Goal: Task Accomplishment & Management: Manage account settings

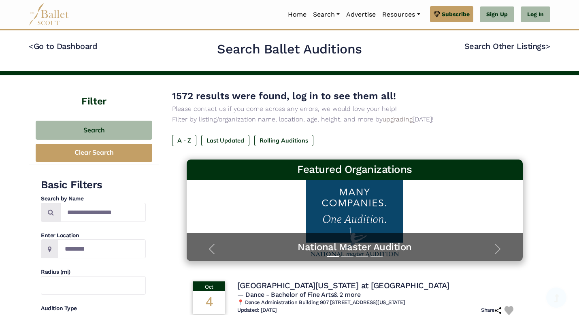
scroll to position [90, 0]
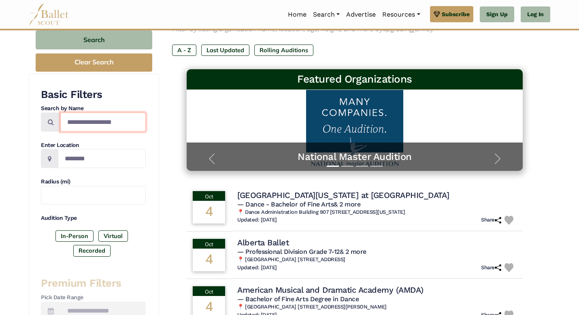
drag, startPoint x: 128, startPoint y: 121, endPoint x: 11, endPoint y: 122, distance: 116.9
click at [117, 239] on label "Virtual" at bounding box center [113, 235] width 30 height 11
click at [101, 252] on label "Recorded" at bounding box center [91, 250] width 37 height 11
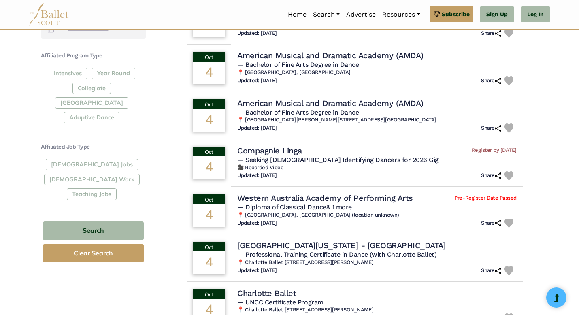
scroll to position [402, 0]
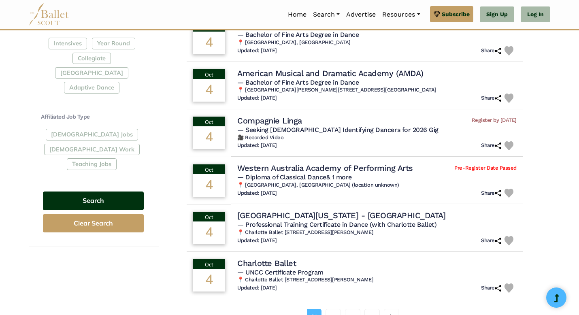
click at [96, 191] on button "Search" at bounding box center [93, 200] width 101 height 19
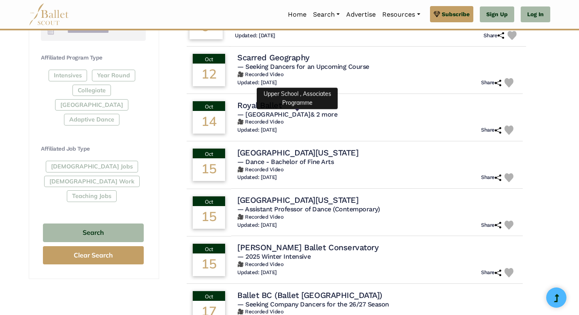
scroll to position [370, 0]
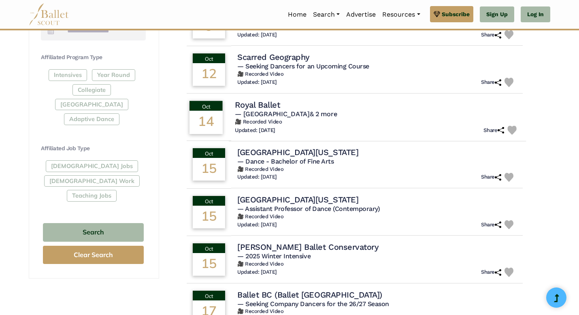
click at [218, 109] on div "Oct" at bounding box center [205, 105] width 33 height 10
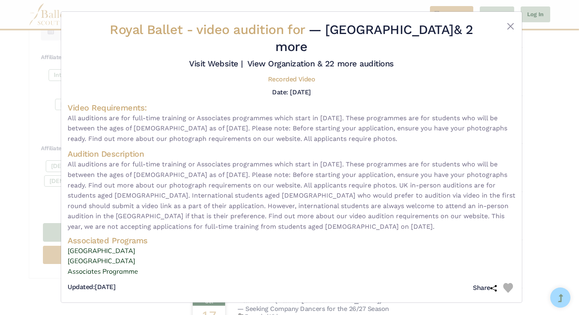
click at [502, 25] on div at bounding box center [496, 39] width 37 height 37
click at [511, 28] on button "Close" at bounding box center [510, 26] width 10 height 10
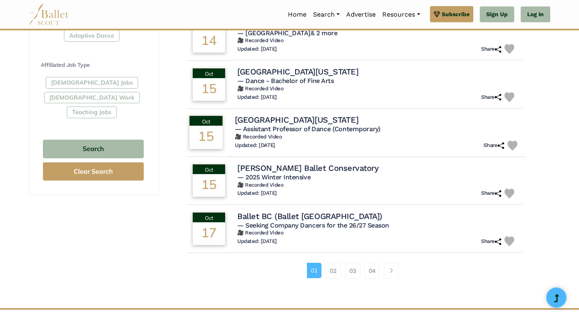
scroll to position [457, 0]
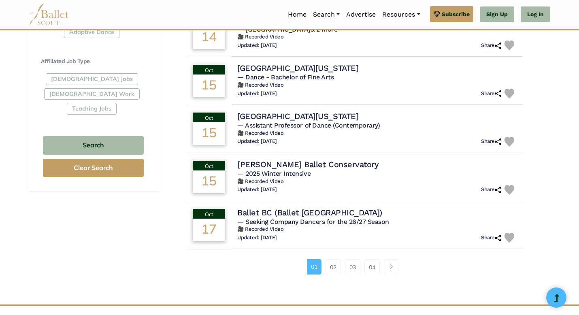
drag, startPoint x: 131, startPoint y: 201, endPoint x: 131, endPoint y: 174, distance: 26.7
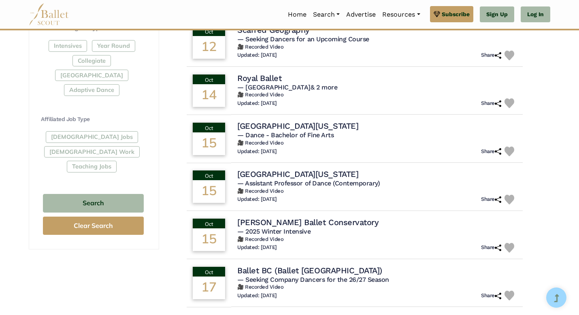
scroll to position [452, 0]
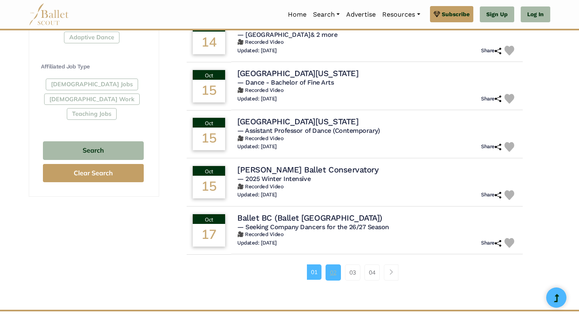
click at [336, 278] on link "02" at bounding box center [332, 272] width 15 height 16
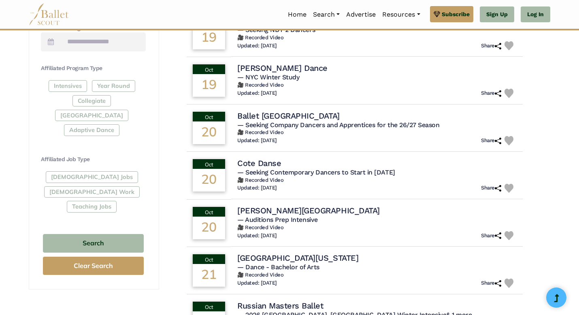
scroll to position [359, 0]
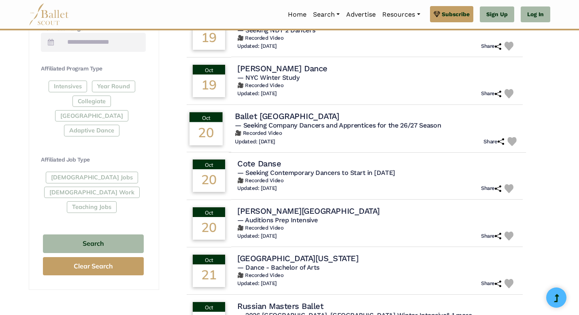
click at [209, 129] on div "20" at bounding box center [205, 133] width 33 height 23
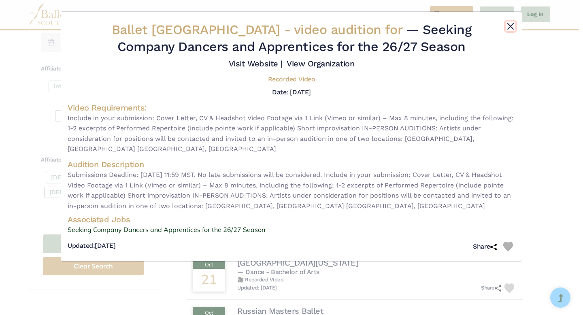
click at [512, 28] on button "Close" at bounding box center [510, 26] width 10 height 10
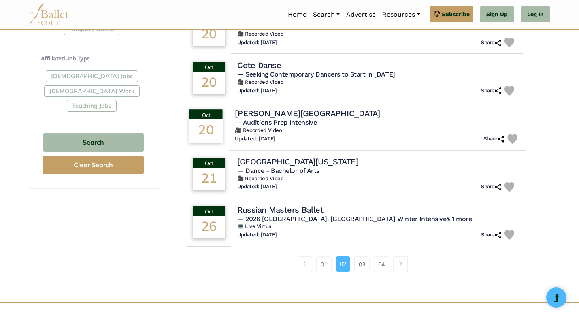
scroll to position [461, 0]
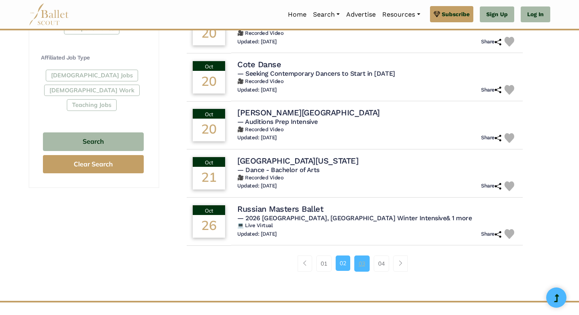
click at [359, 261] on link "03" at bounding box center [361, 263] width 15 height 16
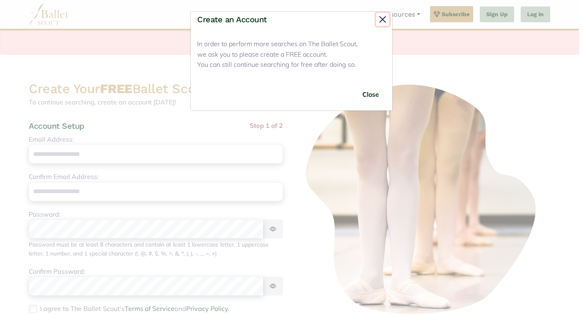
click at [377, 13] on button "Close" at bounding box center [382, 19] width 13 height 13
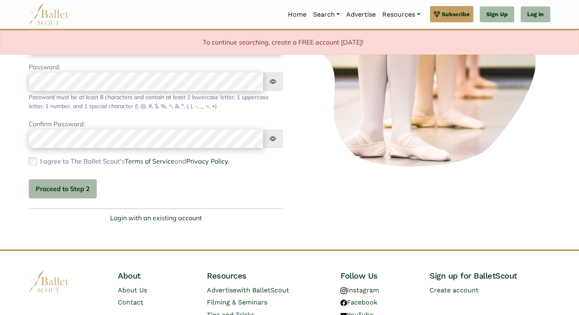
scroll to position [149, 0]
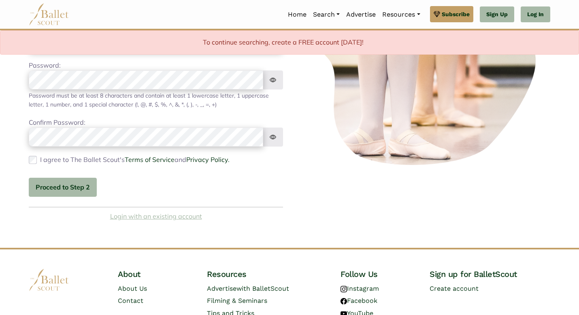
click at [153, 214] on link "Login with an existing account" at bounding box center [156, 216] width 92 height 11
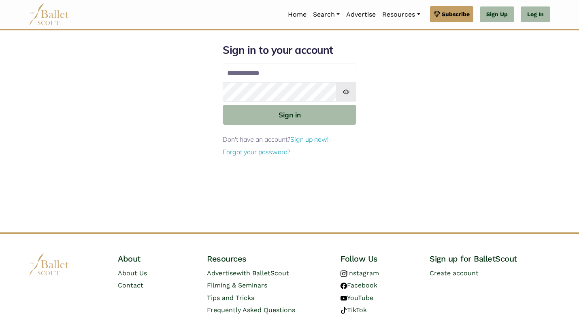
click at [272, 76] on input "Email address" at bounding box center [290, 73] width 134 height 19
type input "**********"
click at [349, 90] on img at bounding box center [346, 91] width 20 height 19
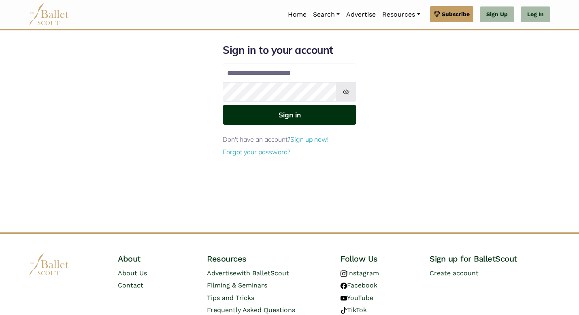
click at [322, 114] on button "Sign in" at bounding box center [290, 115] width 134 height 20
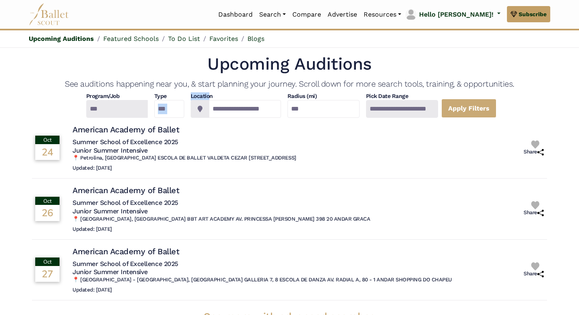
drag, startPoint x: 186, startPoint y: 98, endPoint x: 166, endPoint y: 100, distance: 19.9
click at [168, 99] on div "**********" at bounding box center [289, 104] width 515 height 25
click at [200, 66] on h1 "Upcoming Auditions" at bounding box center [289, 64] width 515 height 22
click at [67, 40] on link "Upcoming Auditions" at bounding box center [61, 39] width 65 height 8
click at [252, 109] on input "**********" at bounding box center [245, 109] width 72 height 18
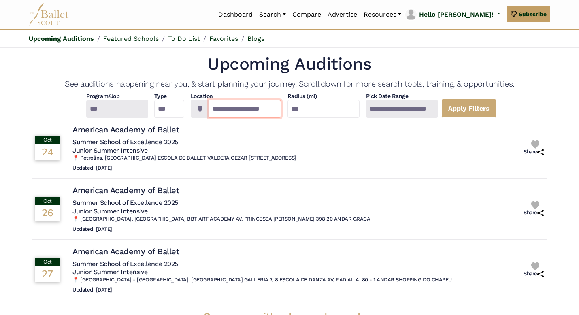
click at [252, 109] on input "**********" at bounding box center [245, 109] width 72 height 18
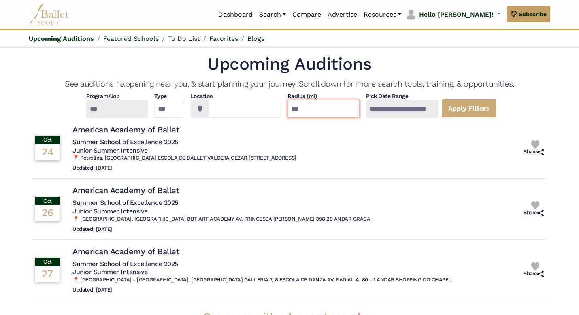
click at [349, 108] on input "***" at bounding box center [323, 109] width 72 height 18
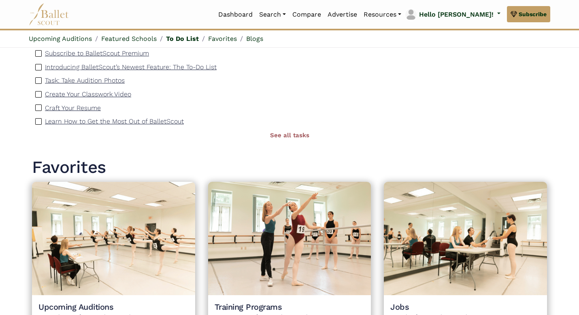
scroll to position [596, 0]
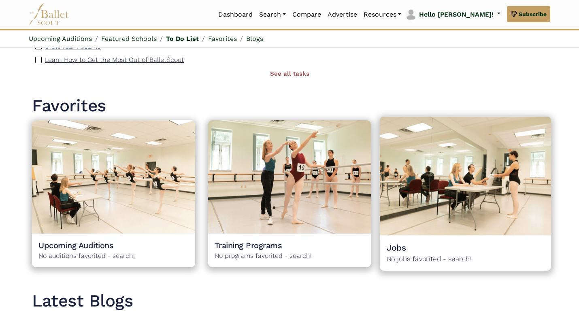
click at [437, 254] on span "No jobs favorited - search!" at bounding box center [464, 258] width 157 height 11
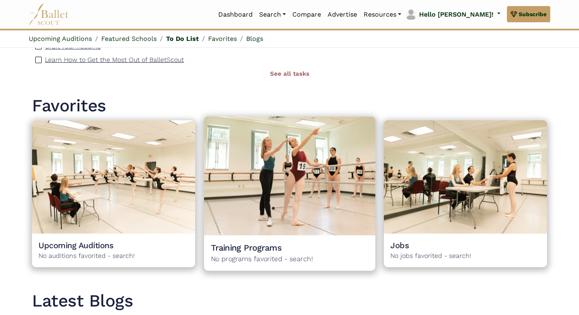
click at [327, 232] on img at bounding box center [289, 176] width 171 height 119
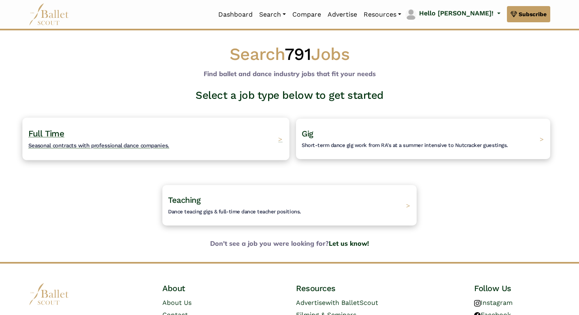
click at [201, 135] on div "Full Time Seasonal contracts with professional dance companies. >" at bounding box center [155, 138] width 267 height 42
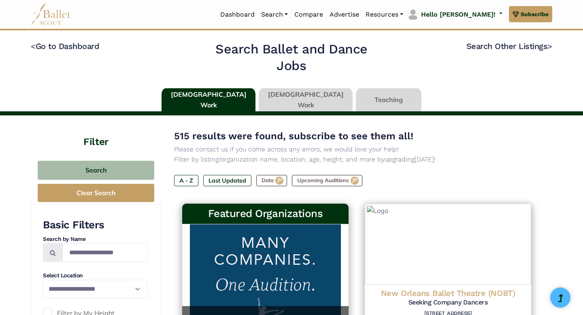
type input "******"
type input "*****"
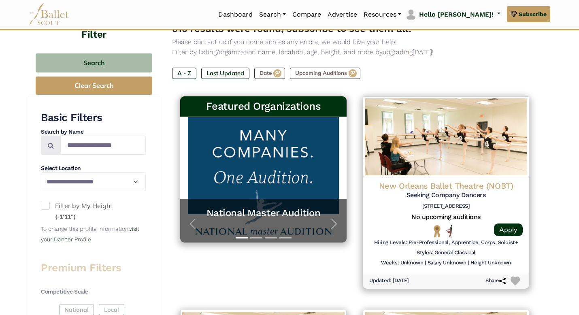
scroll to position [109, 0]
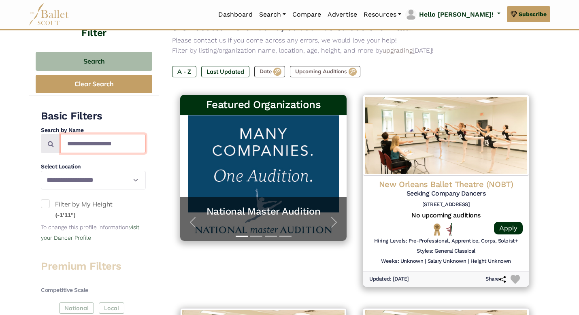
click at [119, 150] on input "Search by names..." at bounding box center [102, 143] width 85 height 19
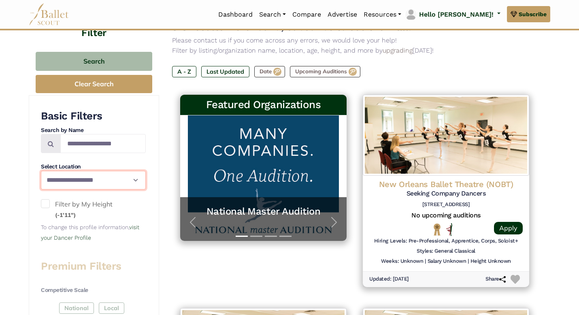
click at [70, 186] on select "**********" at bounding box center [93, 180] width 105 height 19
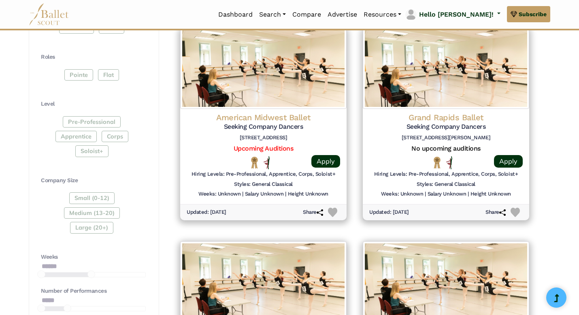
scroll to position [390, 0]
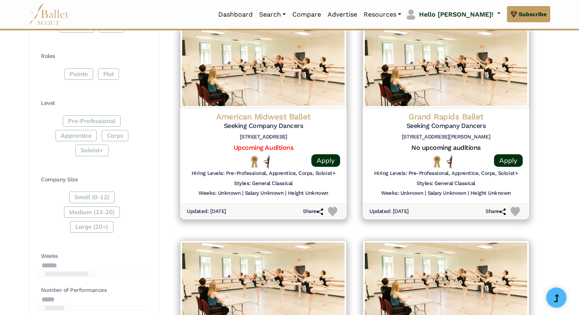
click at [79, 124] on div "Pre-Professional Apprentice Corps Soloist+" at bounding box center [93, 137] width 105 height 44
click at [80, 132] on div "Pre-Professional Apprentice Corps Soloist+" at bounding box center [93, 137] width 105 height 44
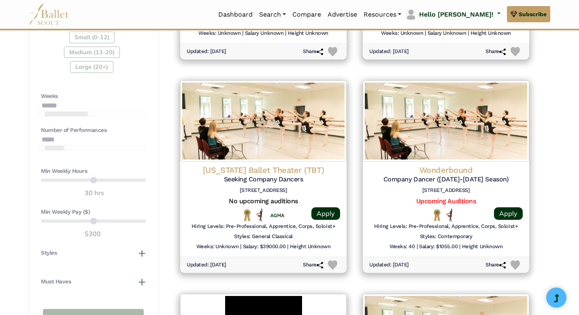
scroll to position [641, 0]
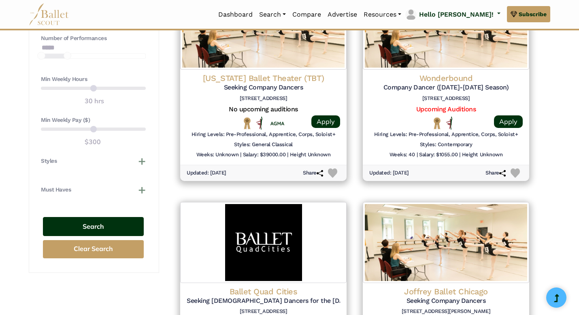
click at [77, 224] on button "Search" at bounding box center [93, 226] width 101 height 19
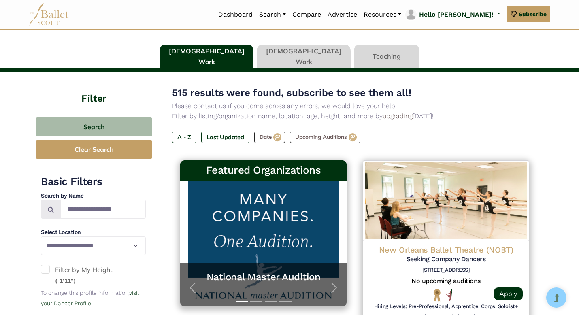
scroll to position [79, 0]
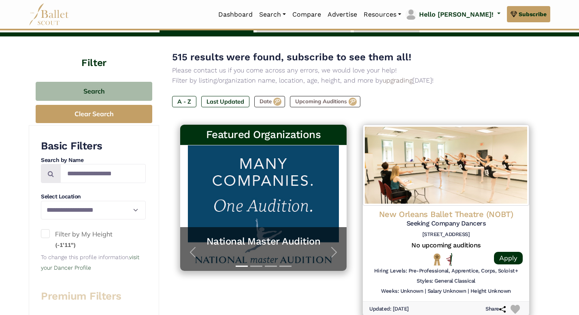
click at [46, 233] on span at bounding box center [45, 233] width 9 height 9
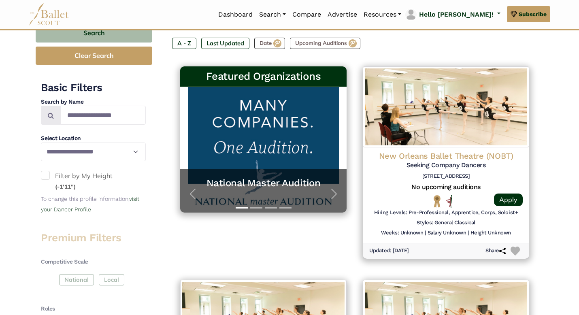
scroll to position [141, 0]
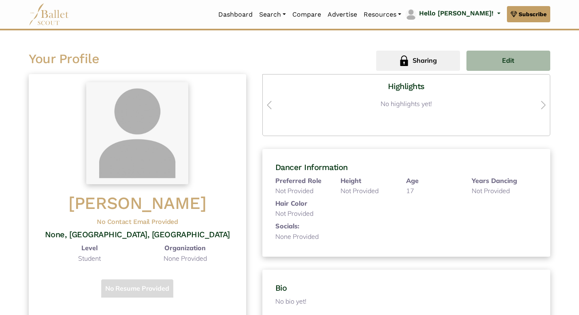
scroll to position [8, 0]
click at [491, 62] on button "Edit" at bounding box center [508, 61] width 84 height 20
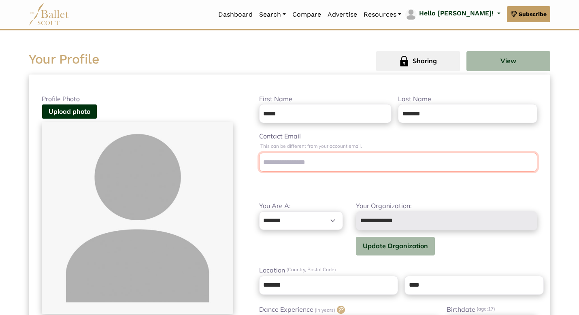
click at [423, 160] on input "Contact Email" at bounding box center [398, 162] width 278 height 19
type input "**********"
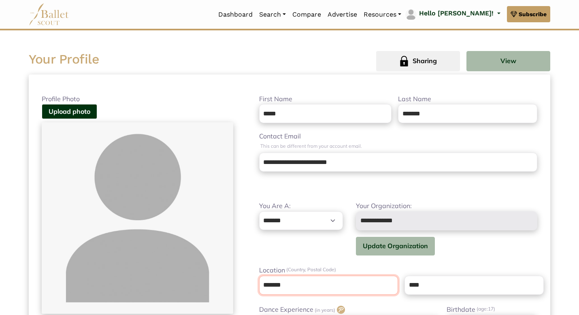
type input "******"
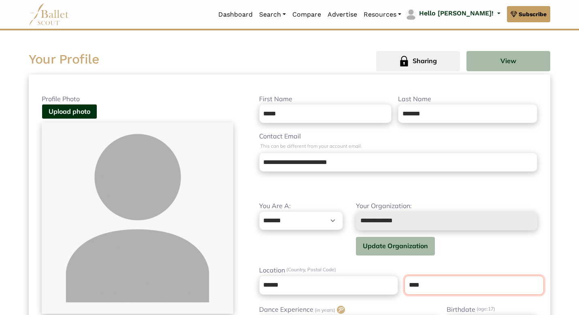
type input "********"
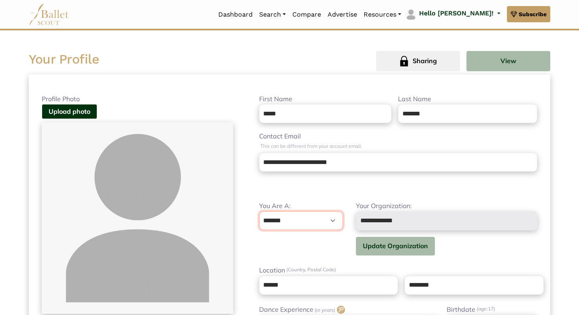
click at [333, 220] on select "**********" at bounding box center [301, 220] width 84 height 19
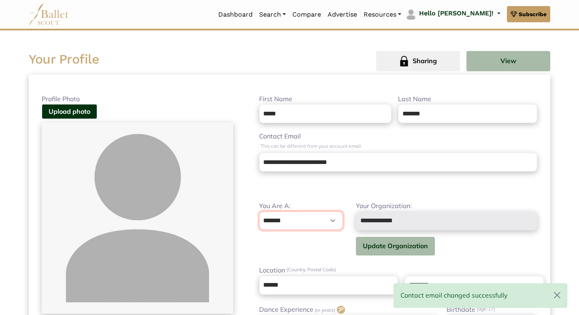
click at [259, 211] on select "**********" at bounding box center [301, 220] width 84 height 19
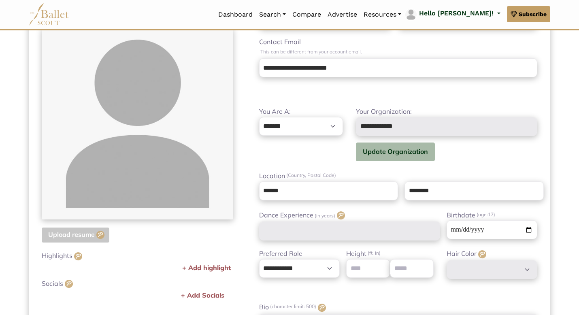
scroll to position [103, 0]
click at [365, 241] on div "**********" at bounding box center [397, 229] width 291 height 38
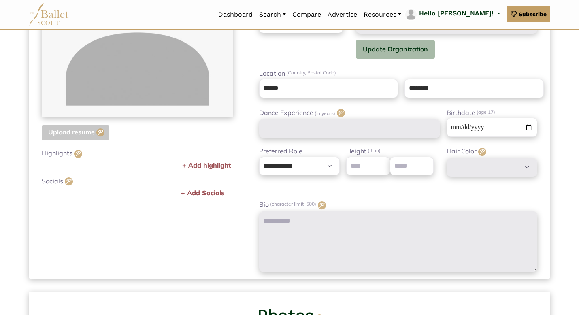
scroll to position [205, 0]
click at [371, 171] on input "number" at bounding box center [368, 166] width 44 height 19
click at [292, 174] on select "**********" at bounding box center [299, 166] width 81 height 19
click at [358, 167] on input "number" at bounding box center [368, 166] width 44 height 19
type input "*"
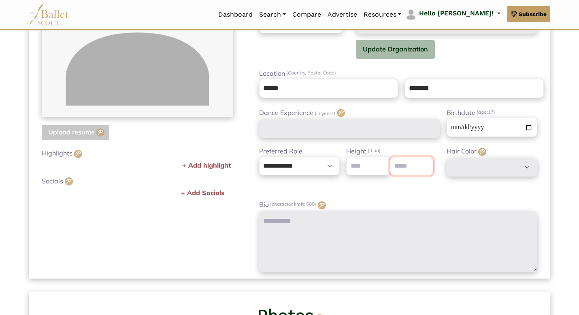
click at [409, 167] on input "number" at bounding box center [412, 166] width 44 height 19
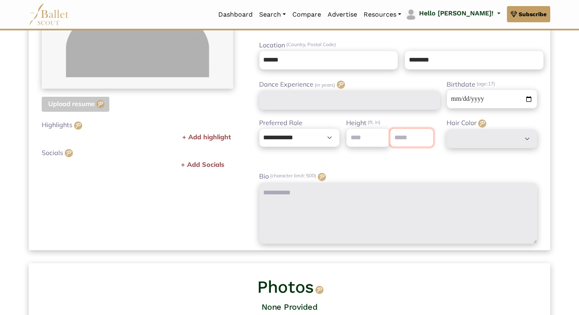
scroll to position [0, 0]
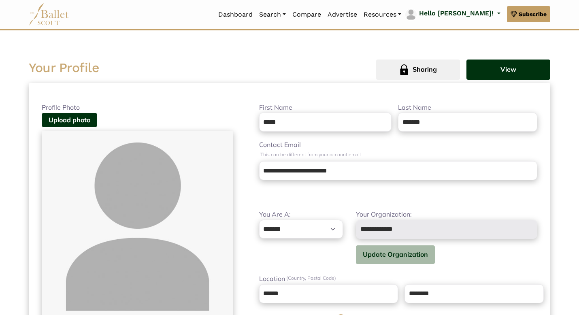
type input "*"
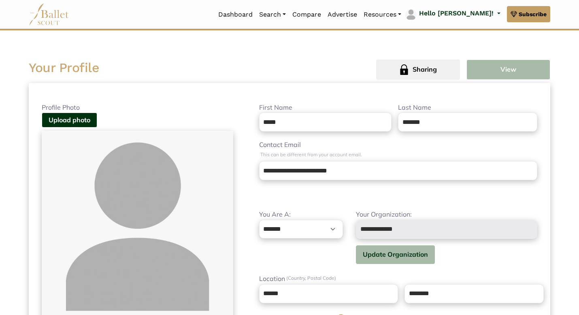
click at [496, 65] on button "View" at bounding box center [508, 69] width 84 height 20
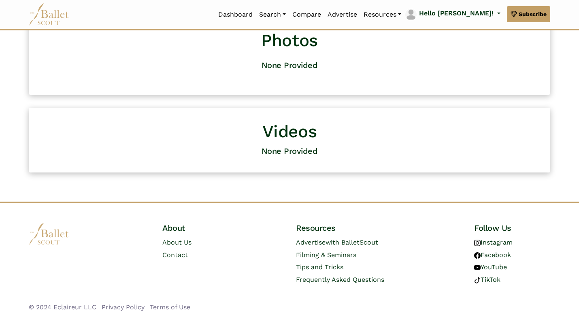
scroll to position [380, 0]
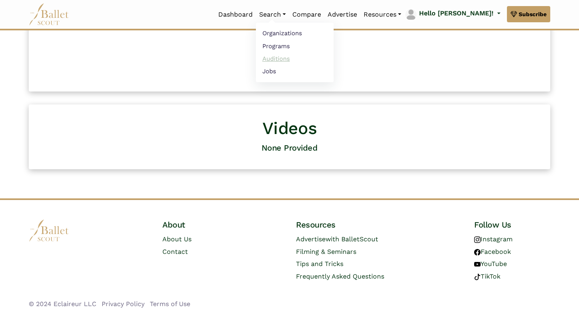
click at [301, 54] on link "Auditions" at bounding box center [295, 58] width 78 height 13
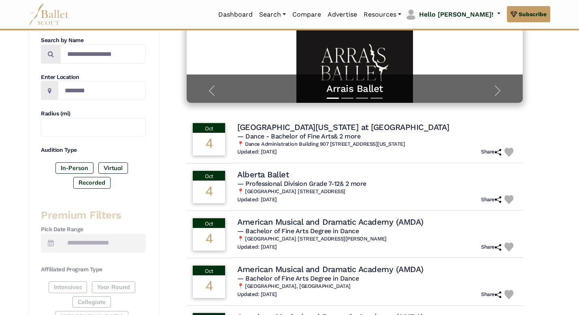
scroll to position [160, 0]
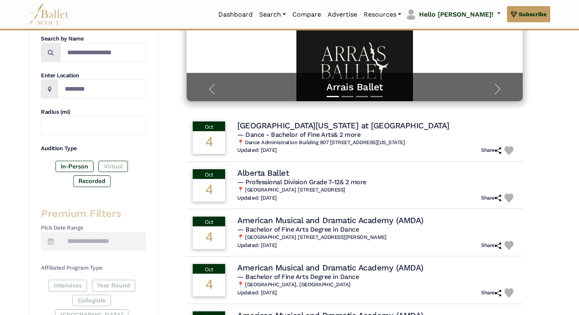
click at [119, 164] on label "Virtual" at bounding box center [113, 166] width 30 height 11
click at [98, 182] on label "Recorded" at bounding box center [91, 180] width 37 height 11
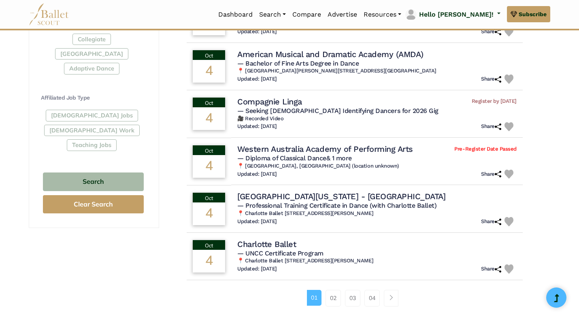
scroll to position [420, 0]
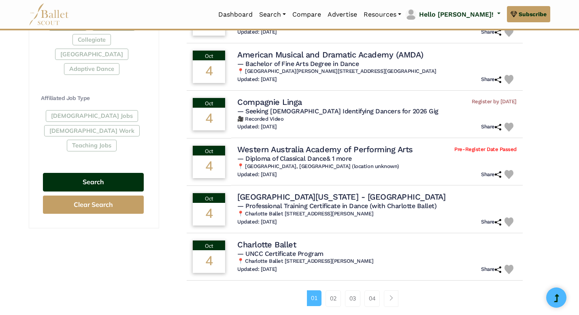
click at [116, 173] on button "Search" at bounding box center [93, 182] width 101 height 19
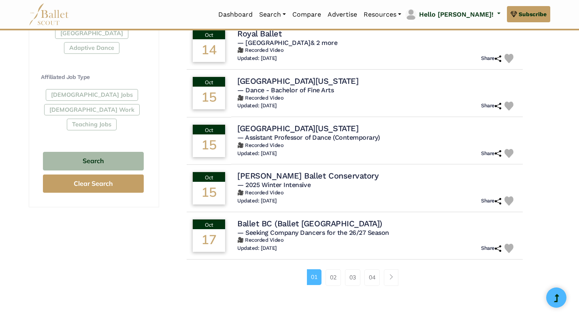
scroll to position [442, 0]
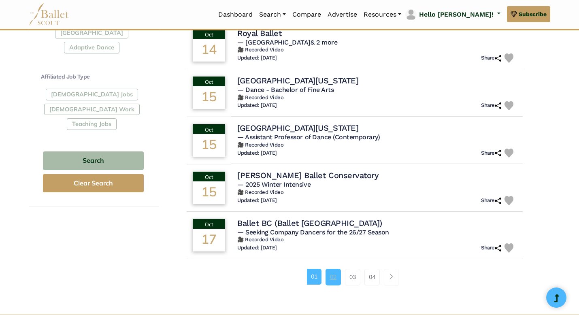
click at [326, 279] on link "02" at bounding box center [332, 277] width 15 height 16
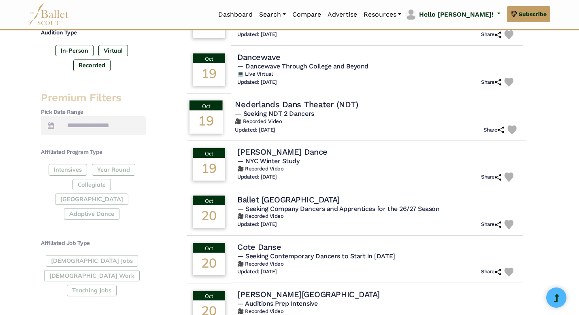
scroll to position [277, 0]
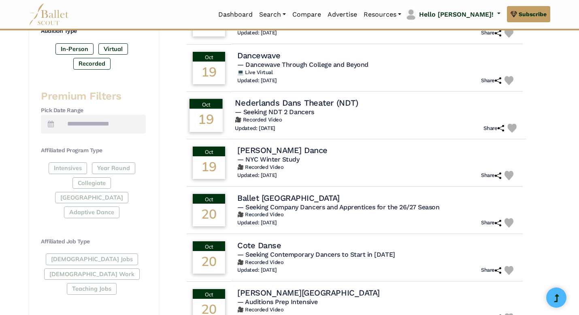
click at [211, 124] on div "19" at bounding box center [205, 120] width 33 height 23
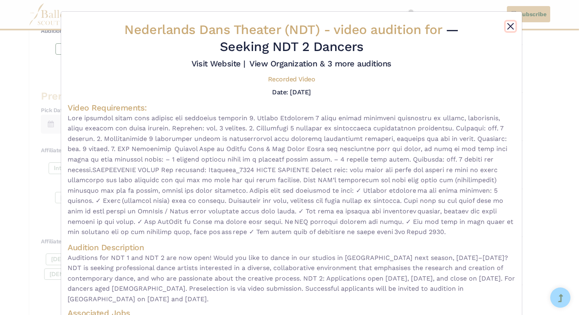
click at [511, 26] on button "Close" at bounding box center [510, 26] width 10 height 10
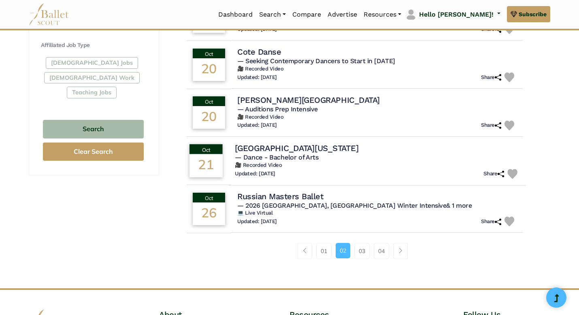
scroll to position [475, 0]
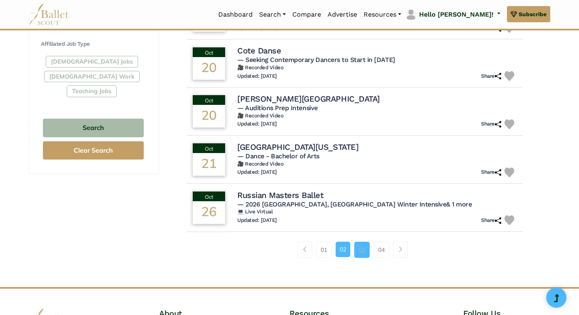
click at [360, 252] on link "03" at bounding box center [361, 250] width 15 height 16
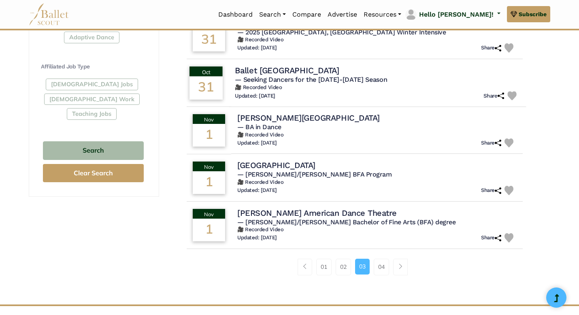
scroll to position [456, 0]
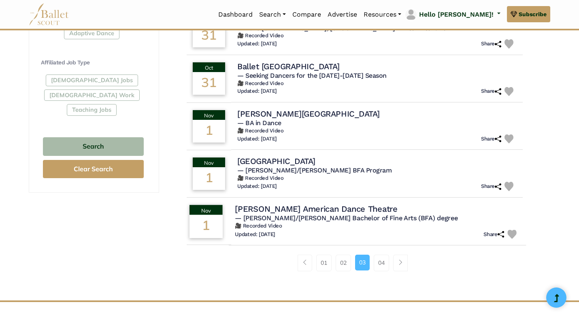
click at [201, 218] on div "1" at bounding box center [205, 225] width 33 height 23
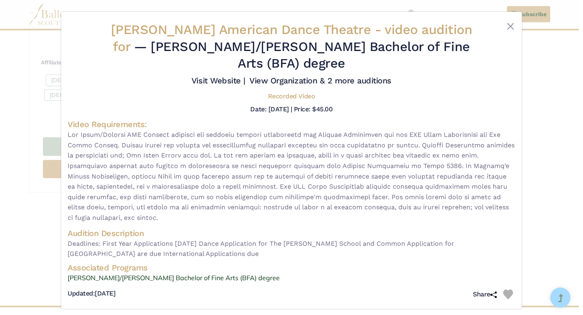
click at [542, 126] on div "Alvin Ailey American Dance Theatre - video audition for — Ailey/Fordham Bachelo…" at bounding box center [291, 157] width 583 height 315
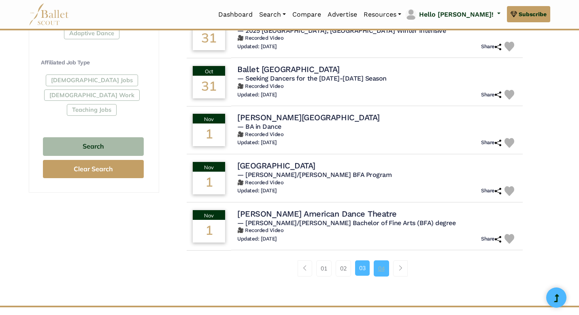
click at [377, 273] on link "04" at bounding box center [380, 268] width 15 height 16
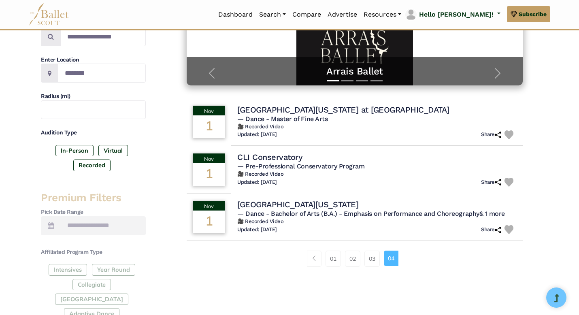
scroll to position [176, 0]
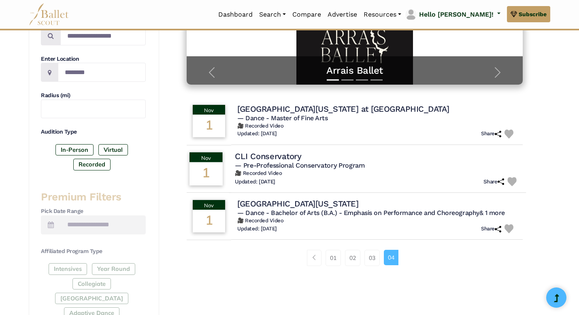
click at [199, 169] on div "1" at bounding box center [205, 173] width 33 height 23
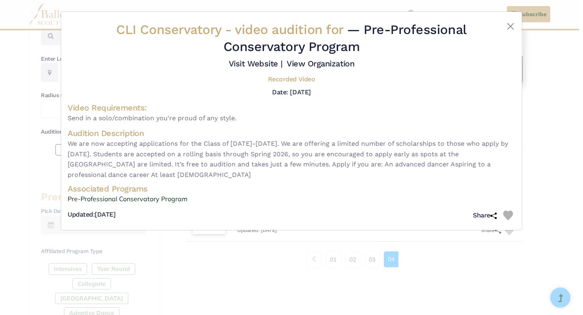
click at [509, 32] on div at bounding box center [496, 39] width 37 height 37
click at [508, 27] on button "Close" at bounding box center [510, 26] width 10 height 10
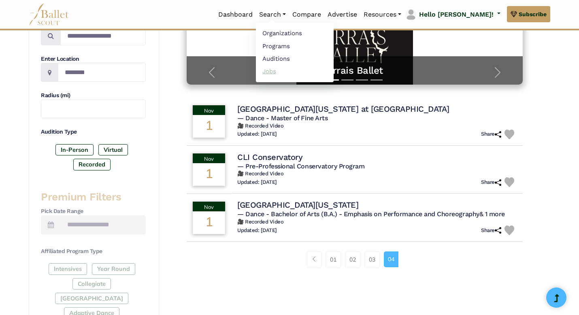
click at [305, 69] on link "Jobs" at bounding box center [295, 71] width 78 height 13
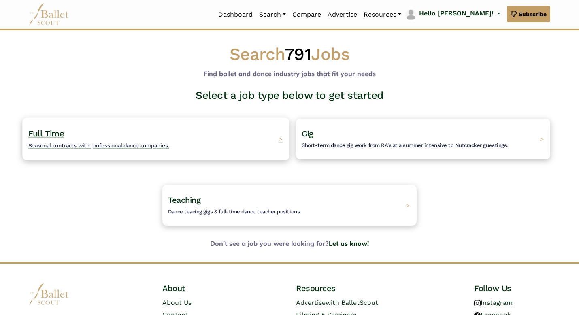
click at [220, 138] on div "Full Time Seasonal contracts with professional dance companies. >" at bounding box center [155, 138] width 267 height 42
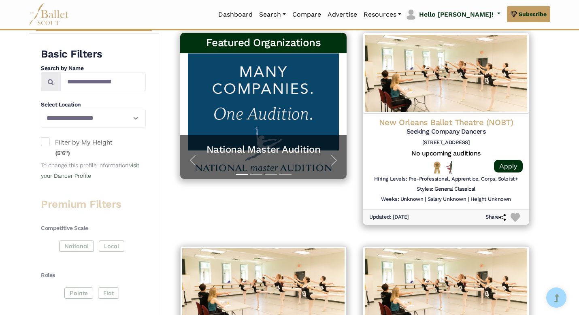
scroll to position [171, 0]
click at [44, 146] on label "Filter by My Height (5'6")" at bounding box center [93, 147] width 105 height 21
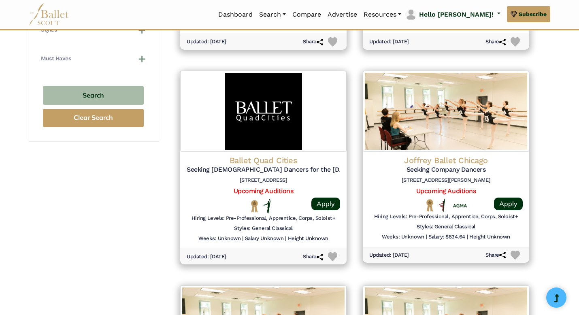
scroll to position [773, 0]
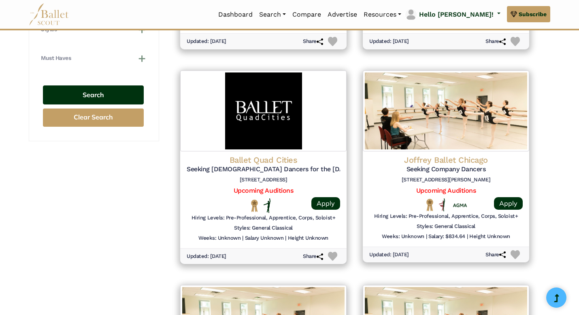
click at [95, 95] on button "Search" at bounding box center [93, 94] width 101 height 19
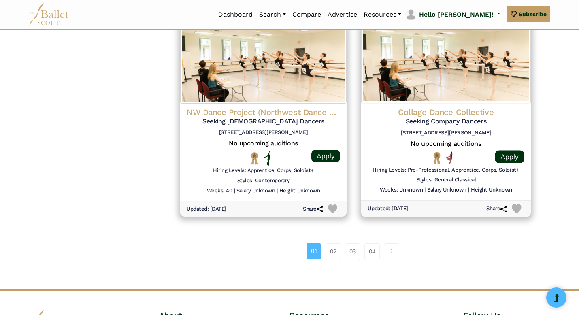
scroll to position [1038, 0]
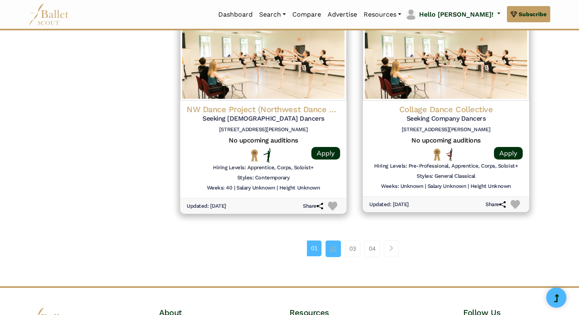
click at [334, 247] on link "02" at bounding box center [332, 248] width 15 height 16
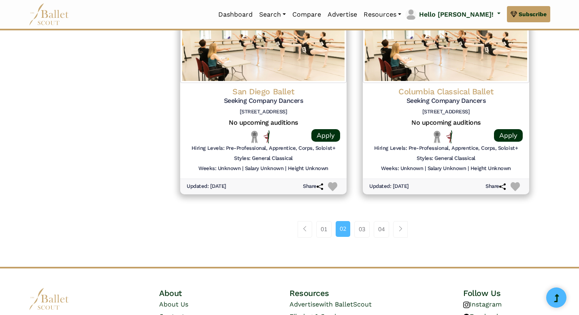
scroll to position [1061, 0]
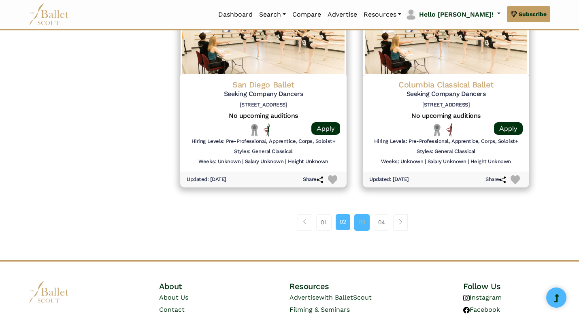
click at [355, 225] on link "03" at bounding box center [361, 222] width 15 height 16
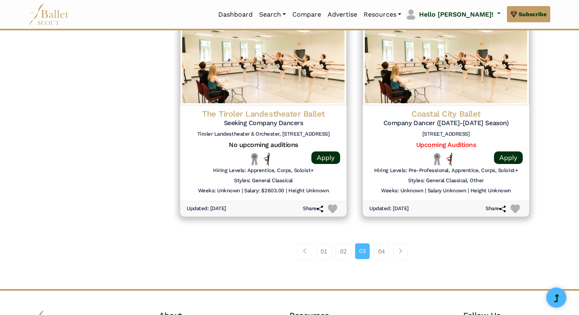
scroll to position [1058, 0]
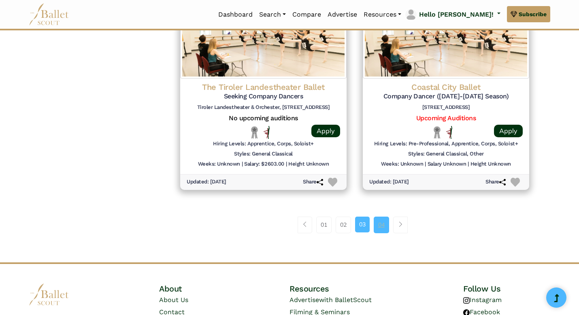
click at [378, 227] on link "04" at bounding box center [380, 224] width 15 height 16
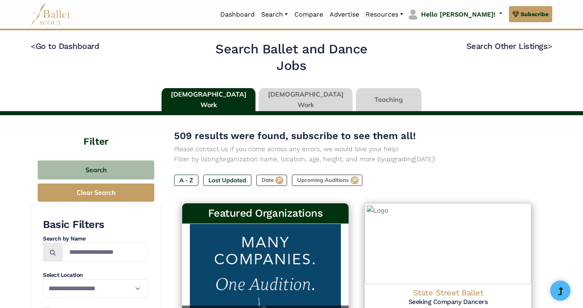
type input "******"
type input "*****"
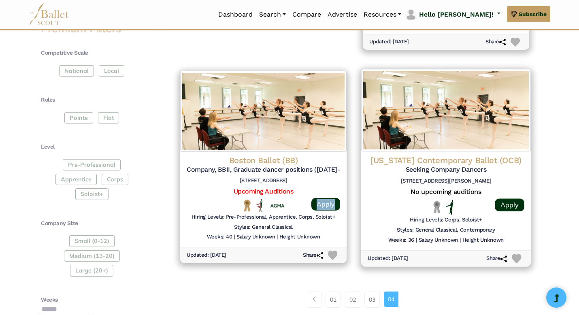
scroll to position [354, 0]
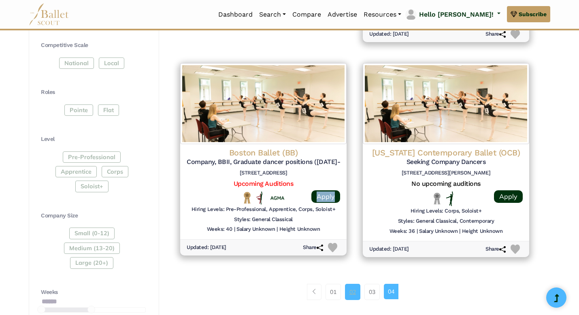
click at [352, 294] on link "02" at bounding box center [352, 292] width 15 height 16
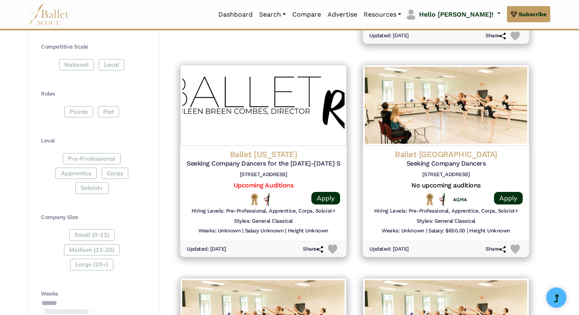
scroll to position [350, 0]
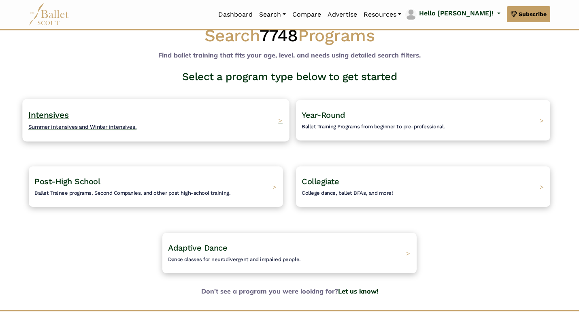
scroll to position [21, 0]
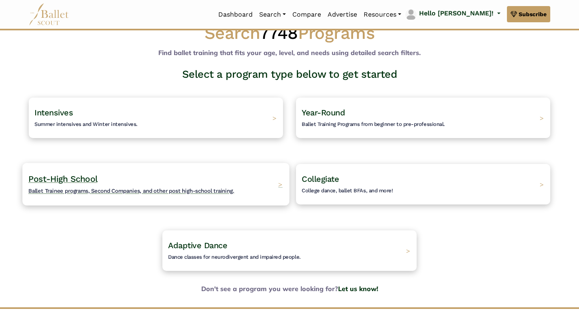
click at [148, 193] on span "Ballet Trainee programs, Second Companies, and other post high-school training." at bounding box center [131, 190] width 206 height 6
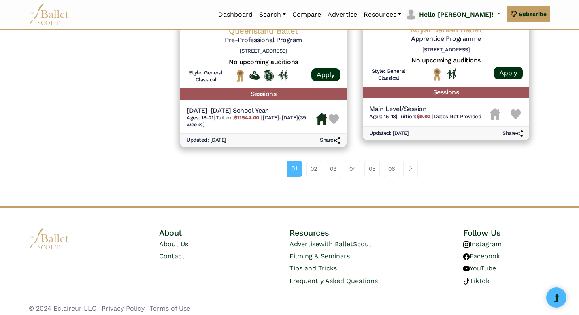
scroll to position [1111, 0]
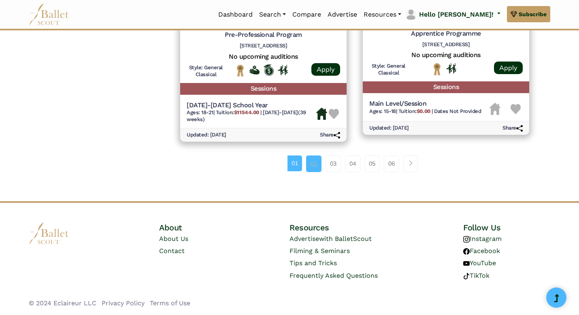
click at [316, 163] on link "02" at bounding box center [313, 163] width 15 height 16
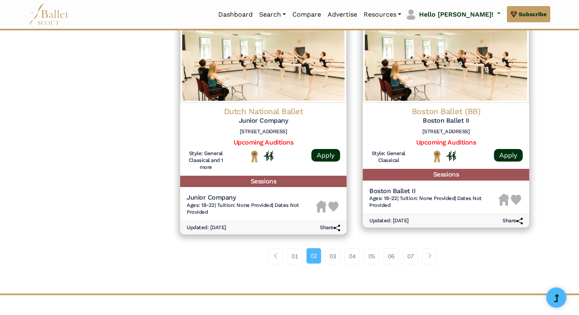
scroll to position [1033, 0]
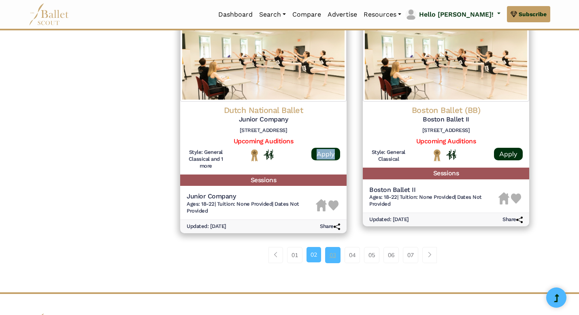
click at [328, 252] on link "03" at bounding box center [332, 255] width 15 height 16
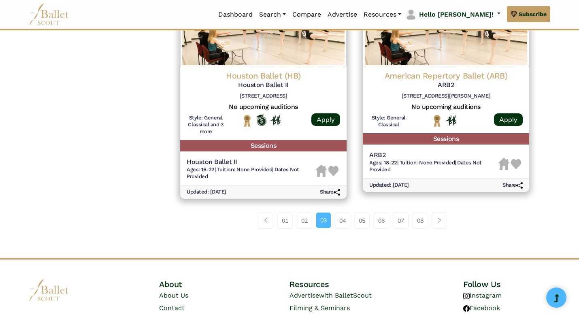
scroll to position [1085, 0]
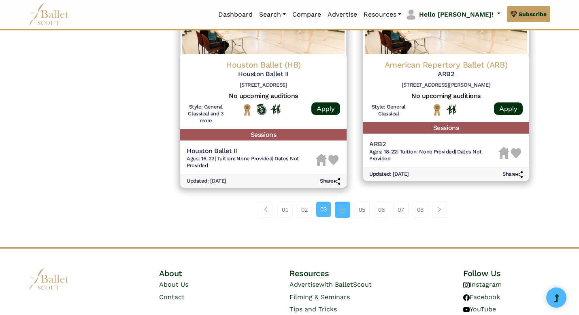
click at [341, 211] on link "04" at bounding box center [342, 209] width 15 height 16
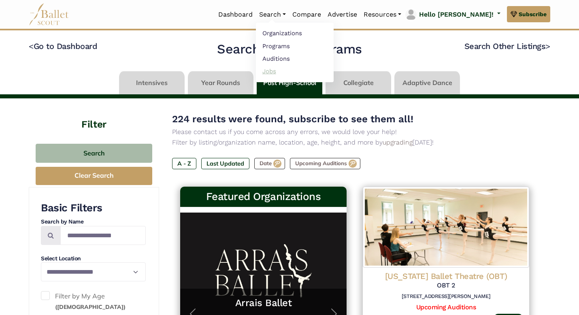
click at [317, 70] on link "Jobs" at bounding box center [295, 71] width 78 height 13
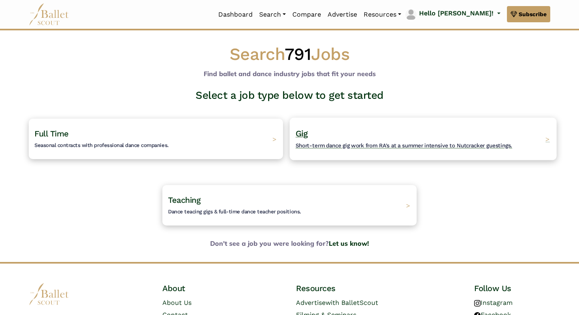
click at [345, 139] on h4 "Gig Short-term dance gig work from RA's at a summer intensive to Nutcracker gue…" at bounding box center [403, 139] width 216 height 22
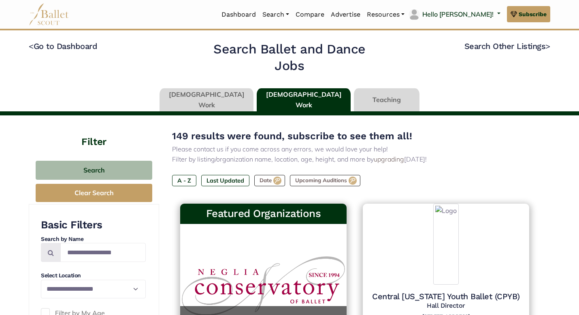
type input "******"
type input "*****"
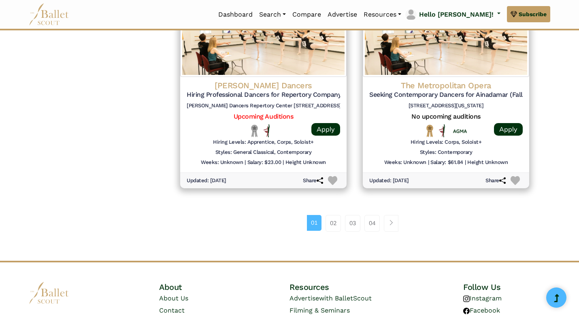
scroll to position [1062, 0]
click at [326, 223] on link "02" at bounding box center [332, 222] width 15 height 16
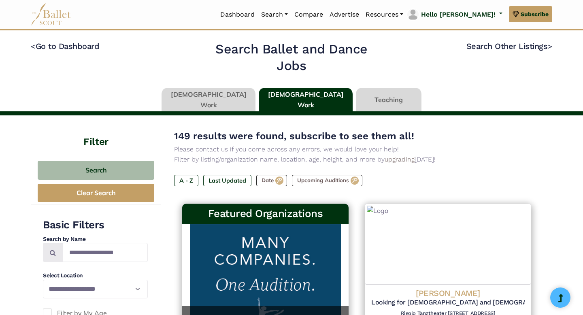
type input "******"
type input "*****"
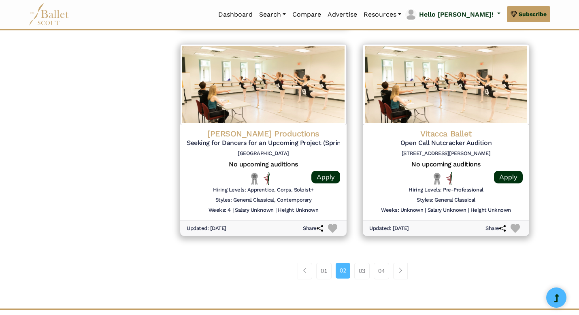
scroll to position [1019, 0]
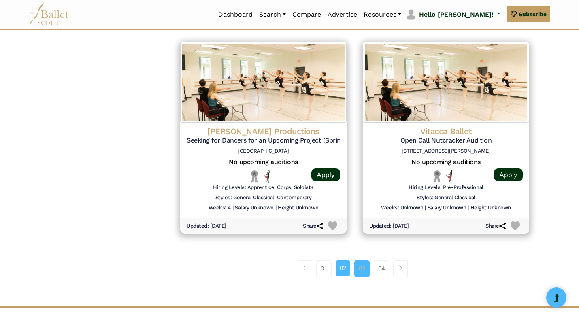
click at [359, 268] on link "03" at bounding box center [361, 268] width 15 height 16
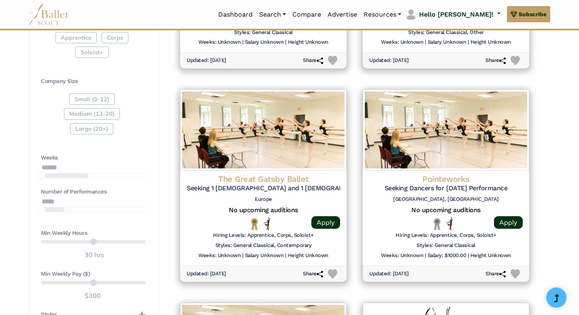
scroll to position [546, 0]
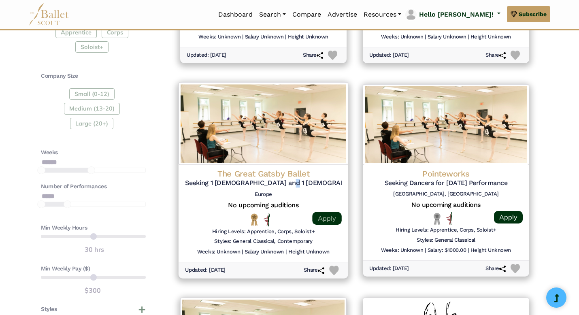
click at [318, 214] on link "Apply" at bounding box center [326, 218] width 29 height 13
